Goal: Task Accomplishment & Management: Use online tool/utility

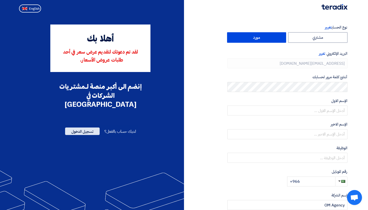
click at [81, 128] on span "تسجيل الدخول" at bounding box center [82, 132] width 35 height 8
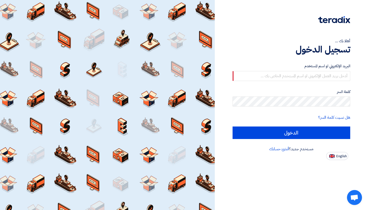
click at [4, 1] on div at bounding box center [107, 105] width 215 height 210
click at [263, 76] on input "text" at bounding box center [291, 76] width 118 height 10
paste input "[EMAIL_ADDRESS][DOMAIN_NAME]"
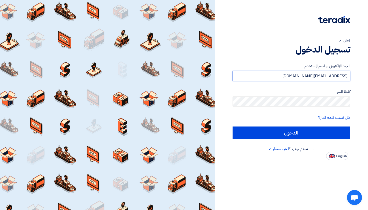
type input "[EMAIL_ADDRESS][DOMAIN_NAME]"
click at [298, 90] on label "كلمة السر" at bounding box center [291, 92] width 118 height 6
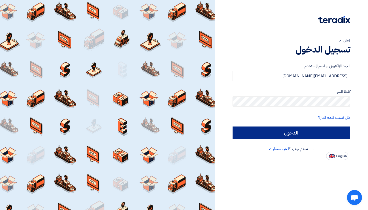
click at [270, 134] on input "الدخول" at bounding box center [291, 133] width 118 height 13
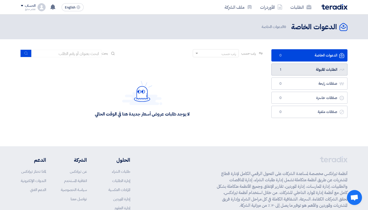
click at [295, 73] on link "الطلبات المقبولة الطلبات المقبولة 1" at bounding box center [309, 70] width 76 height 12
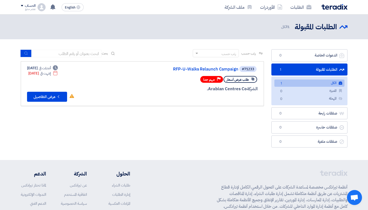
click at [304, 85] on link "الكل الكل 1" at bounding box center [309, 83] width 70 height 7
click at [54, 100] on button "Check details عرض التفاصيل" at bounding box center [47, 97] width 40 height 10
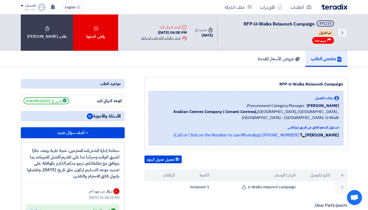
click at [157, 37] on div "Extension History عرض طلبات التاجيلات السابقه" at bounding box center [164, 38] width 46 height 5
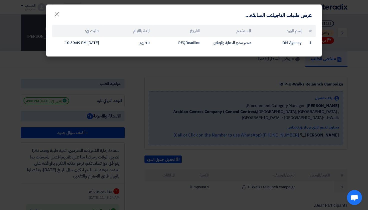
click at [225, 86] on modal-container "عرض طلبات التاجيلات السابقه... × # إسم المورد المستخدم التاريخ المدة بالأيام طل…" at bounding box center [184, 105] width 368 height 210
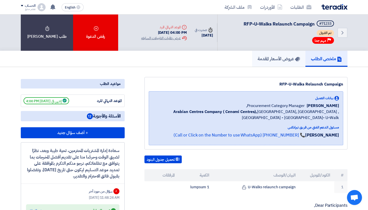
click at [279, 60] on h5 "عروض الأسعار المقدمة" at bounding box center [278, 59] width 42 height 6
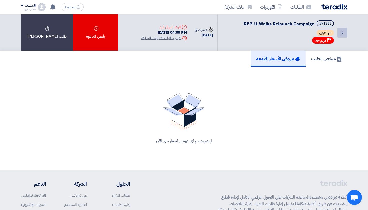
click at [345, 33] on link "Back" at bounding box center [342, 33] width 10 height 10
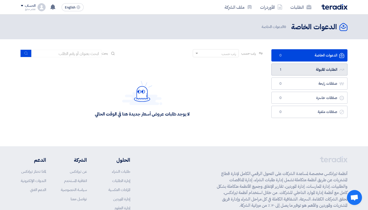
click at [288, 75] on link "الطلبات المقبولة الطلبات المقبولة 1" at bounding box center [309, 70] width 76 height 12
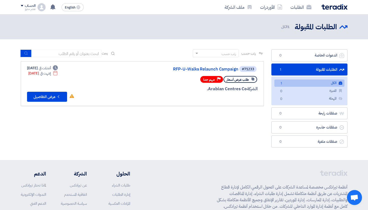
click at [221, 115] on div "رتب حسب رتب حسب بحث مجال الطلب مسؤول المشتريات نوع الطلب" at bounding box center [142, 99] width 250 height 101
click at [47, 101] on button "Check details عرض التفاصيل" at bounding box center [47, 97] width 40 height 10
